Goal: Check status

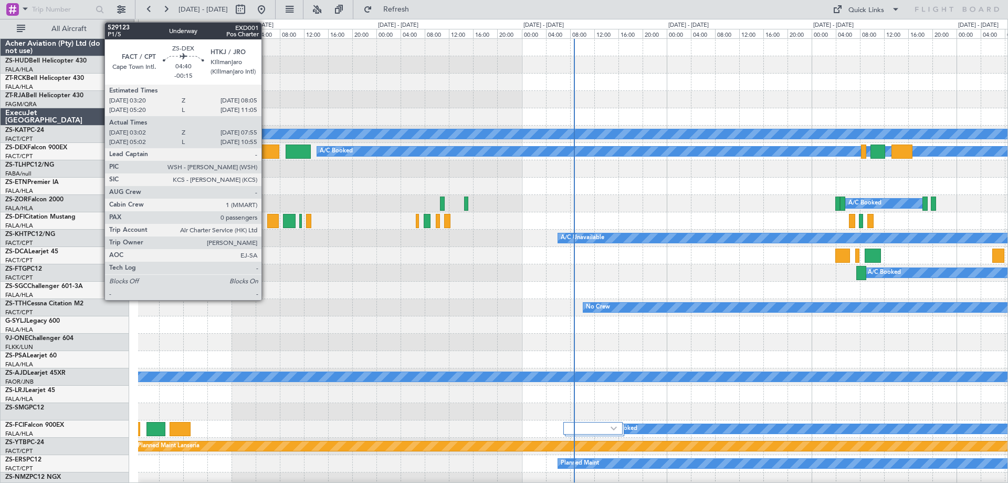
click at [266, 153] on div at bounding box center [264, 151] width 30 height 14
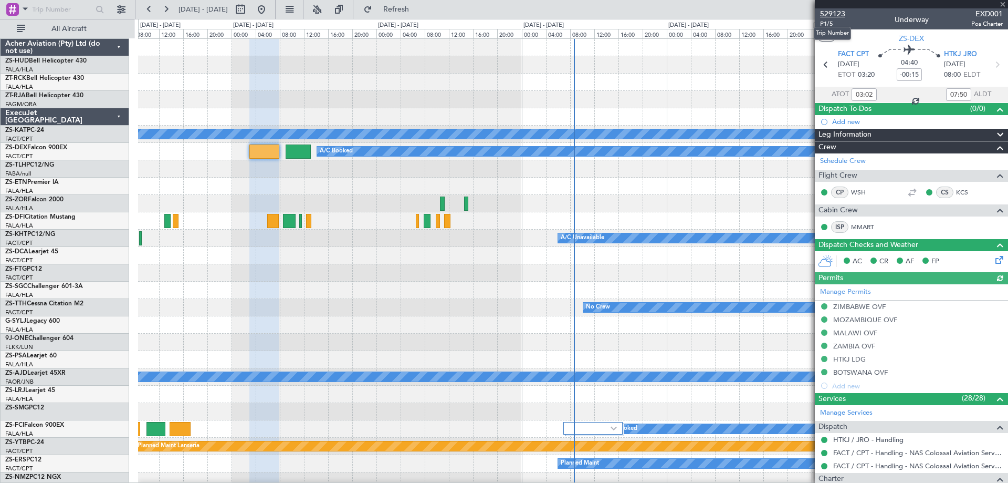
click at [836, 12] on span "529123" at bounding box center [832, 13] width 25 height 11
click at [249, 13] on button at bounding box center [240, 9] width 17 height 17
select select "8"
select select "2025"
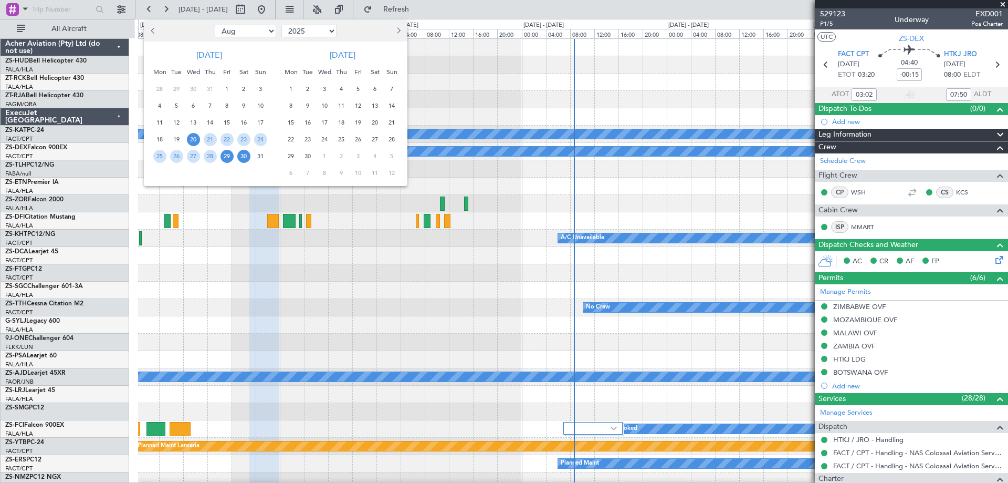
click at [225, 159] on span "29" at bounding box center [227, 156] width 13 height 13
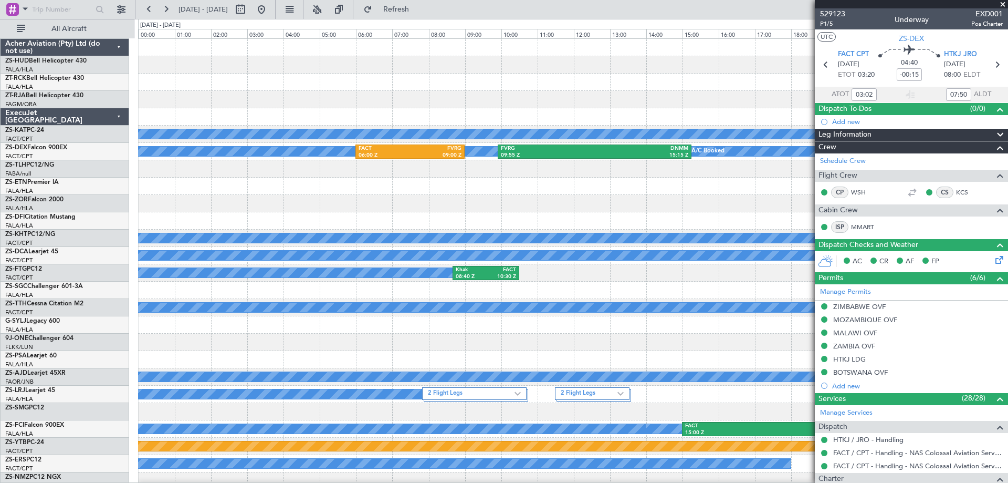
click at [1005, 2] on span at bounding box center [1003, 4] width 11 height 9
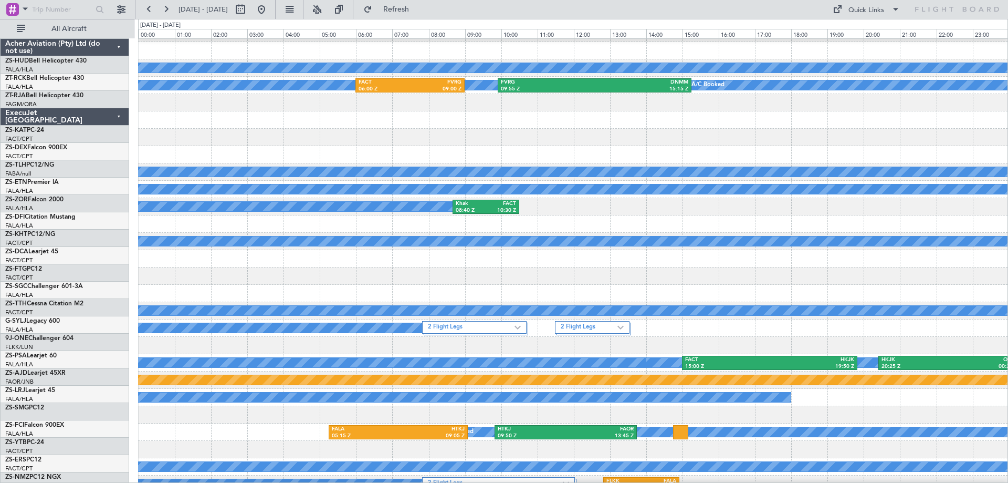
scroll to position [158, 0]
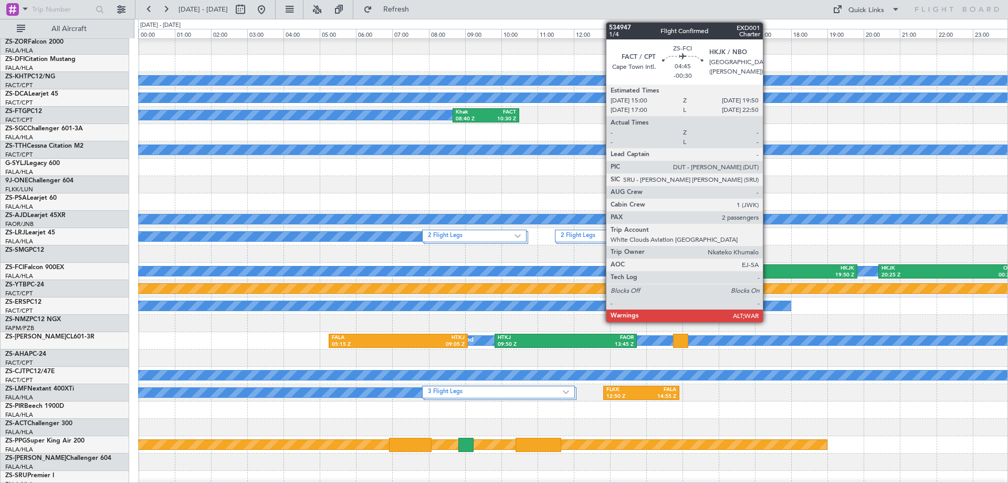
click at [768, 270] on div "FACT" at bounding box center [727, 268] width 85 height 7
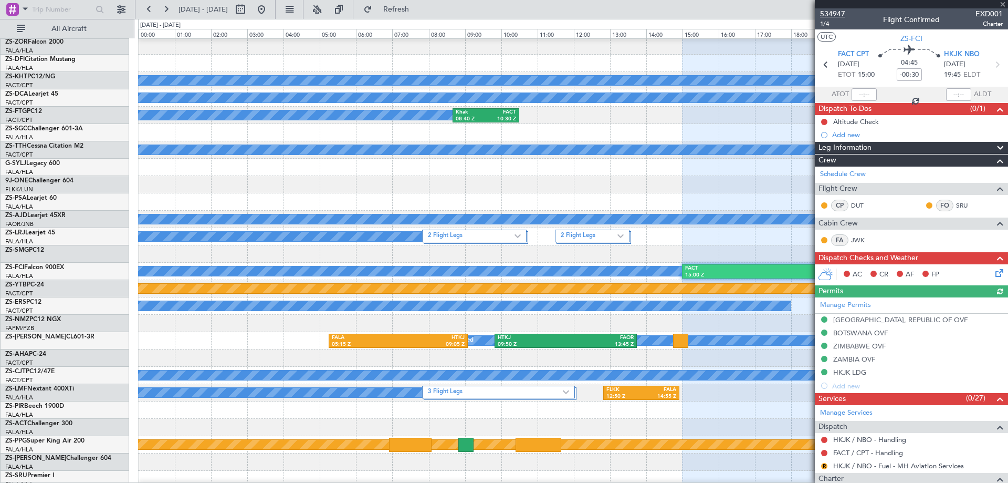
click at [825, 14] on span "534947" at bounding box center [832, 13] width 25 height 11
click at [1002, 4] on span at bounding box center [1003, 4] width 11 height 9
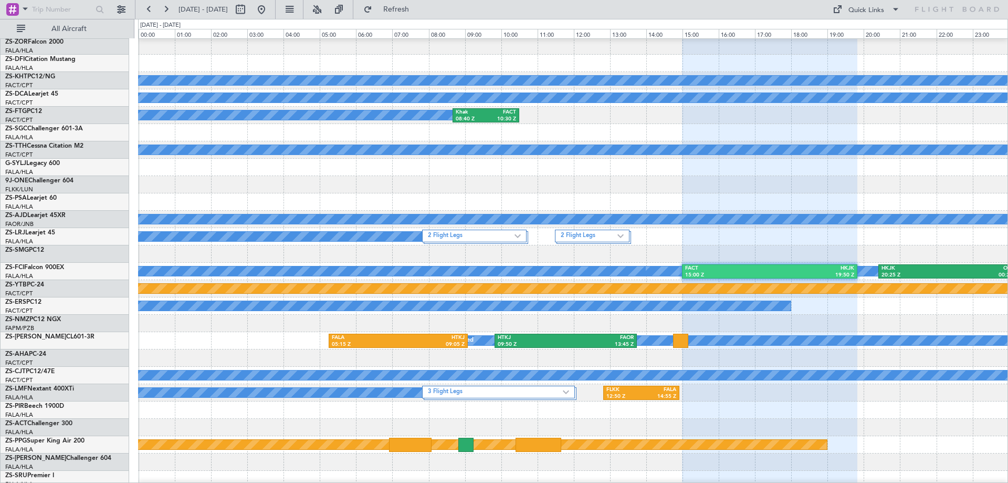
type input "0"
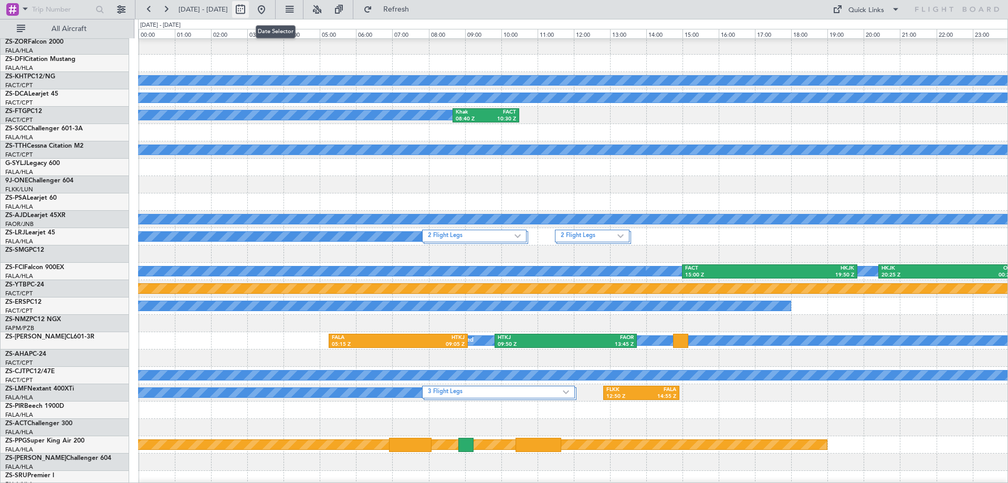
click at [249, 14] on button at bounding box center [240, 9] width 17 height 17
select select "8"
select select "2025"
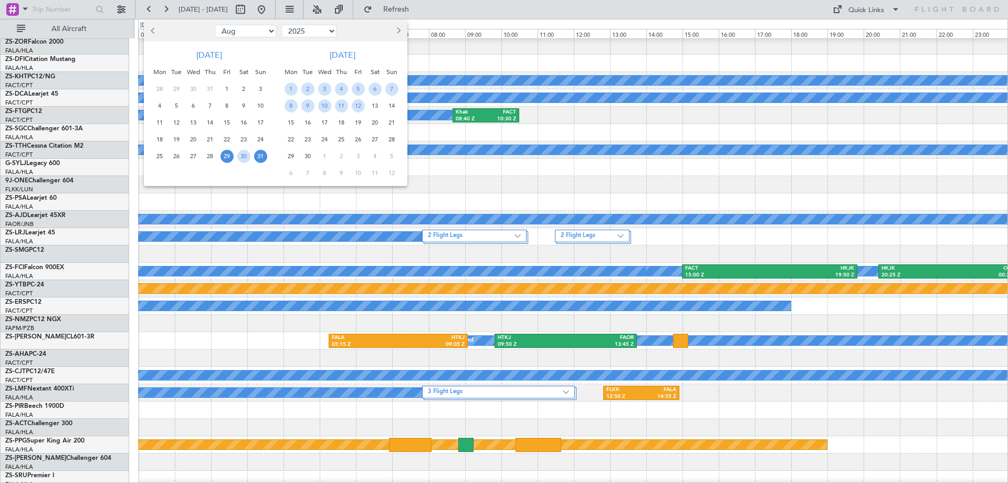
click at [263, 159] on span "31" at bounding box center [260, 156] width 13 height 13
click at [263, 159] on div at bounding box center [573, 167] width 870 height 17
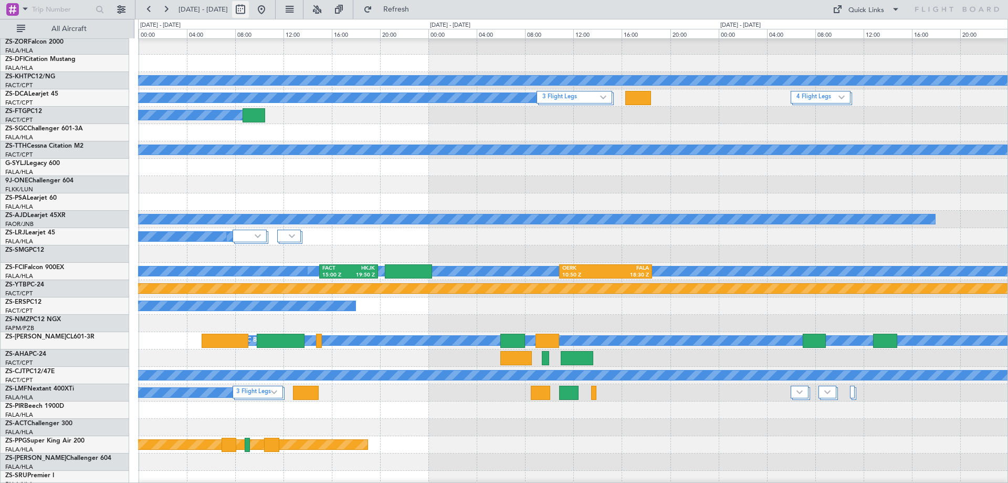
click at [249, 8] on button at bounding box center [240, 9] width 17 height 17
select select "8"
select select "2025"
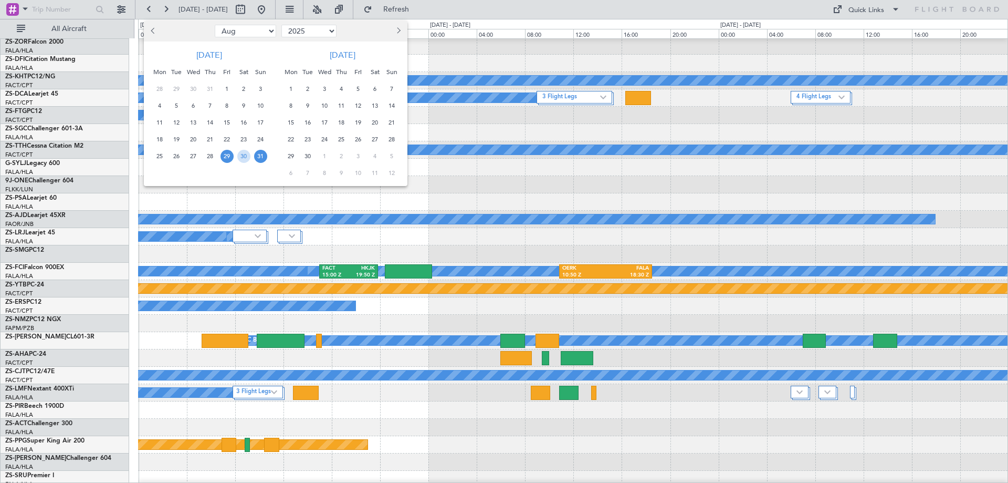
click at [257, 155] on span "31" at bounding box center [260, 156] width 13 height 13
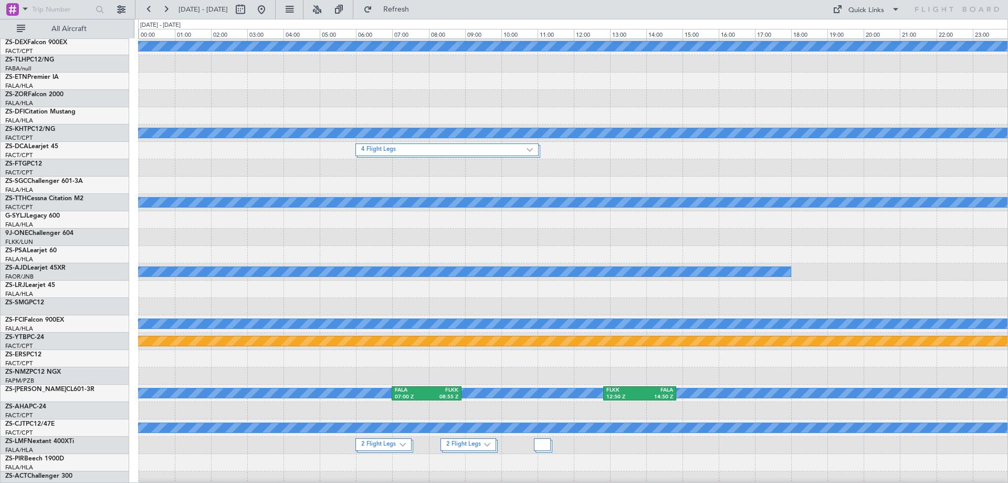
scroll to position [210, 0]
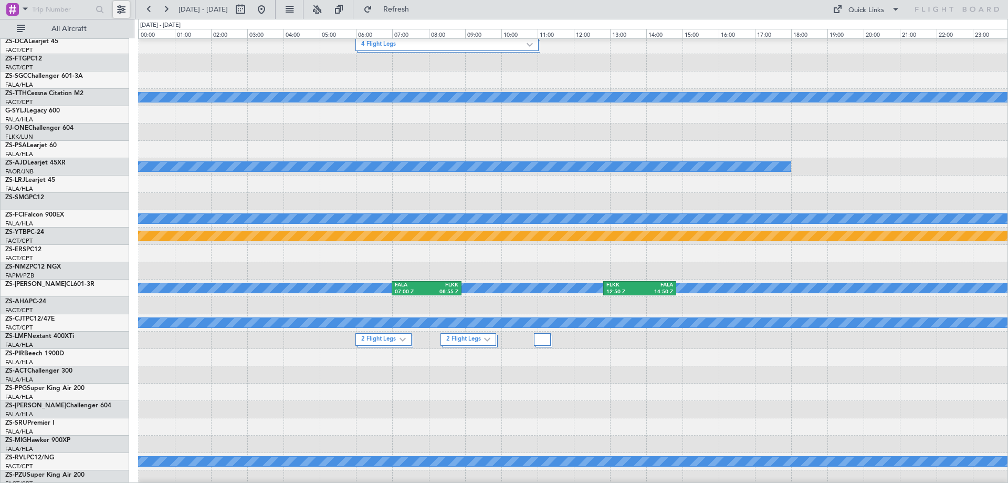
click at [117, 14] on button at bounding box center [121, 9] width 17 height 17
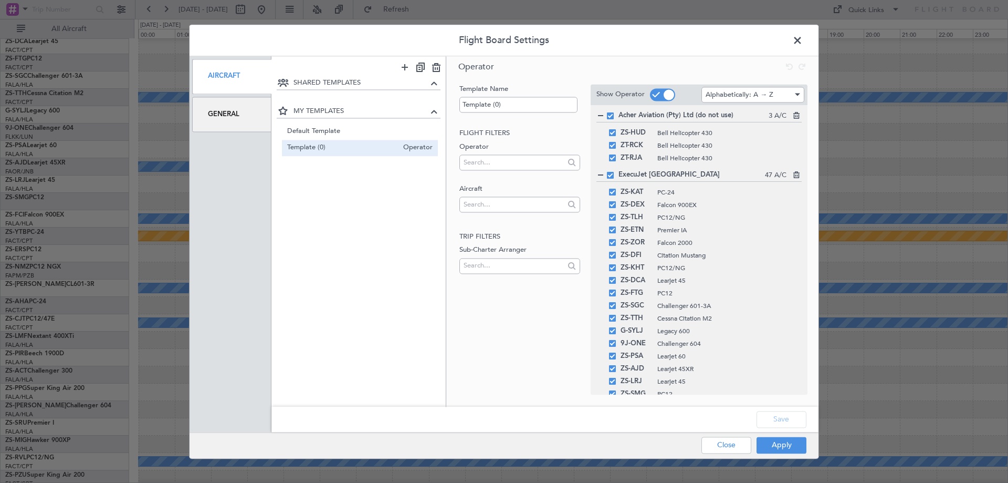
click at [217, 110] on div "General" at bounding box center [231, 114] width 79 height 35
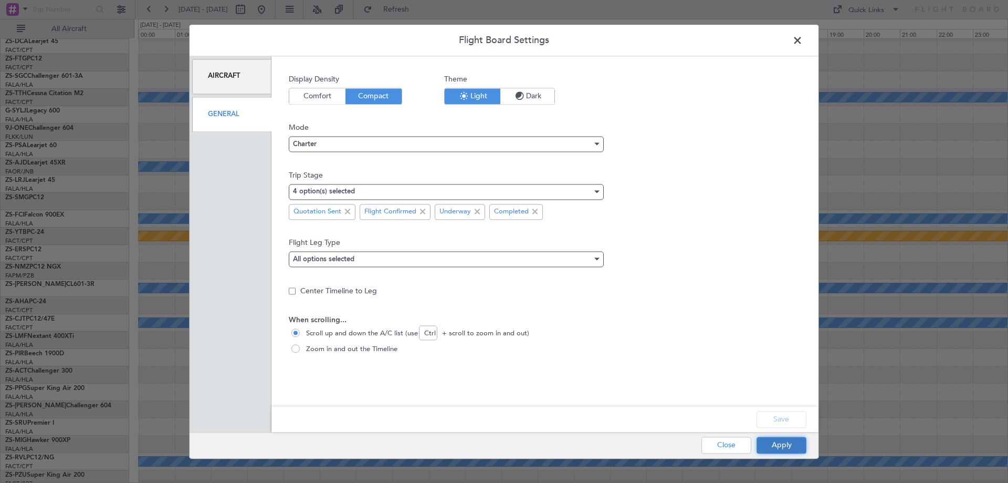
click at [779, 441] on button "Apply" at bounding box center [782, 444] width 50 height 17
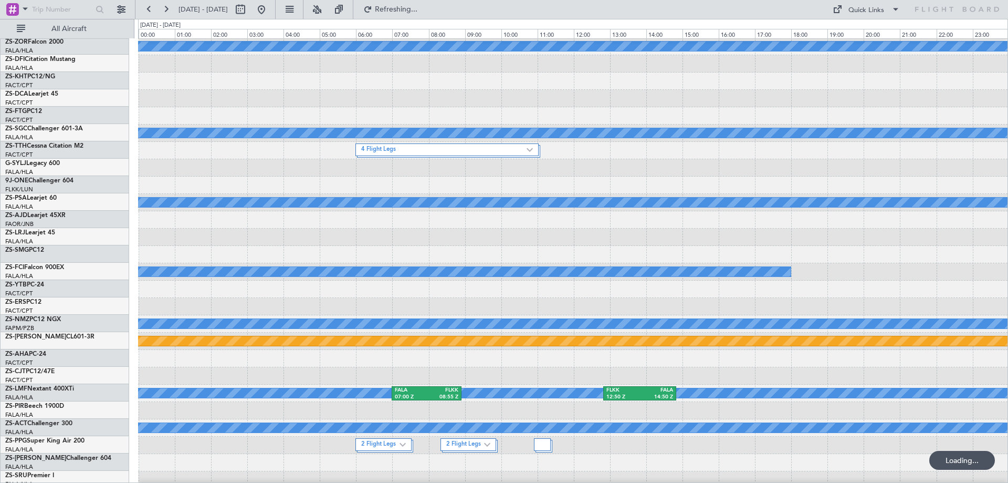
scroll to position [0, 0]
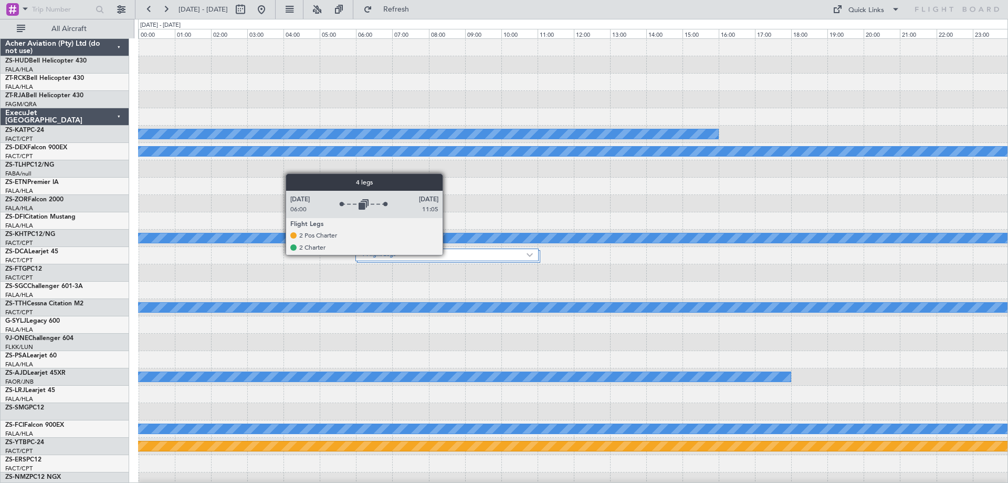
click at [447, 254] on label "4 Flight Legs" at bounding box center [443, 255] width 165 height 9
